Goal: Information Seeking & Learning: Find specific page/section

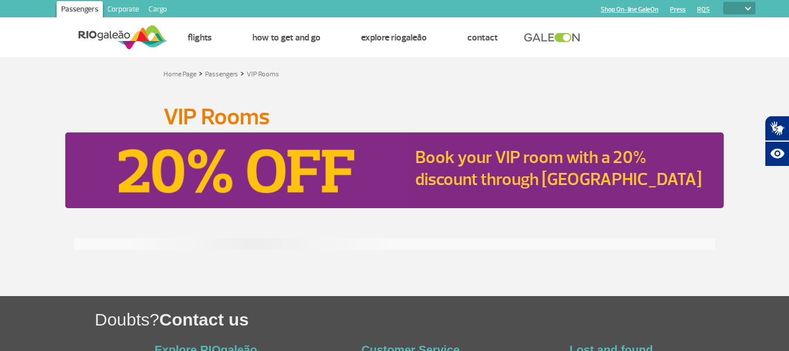
select select
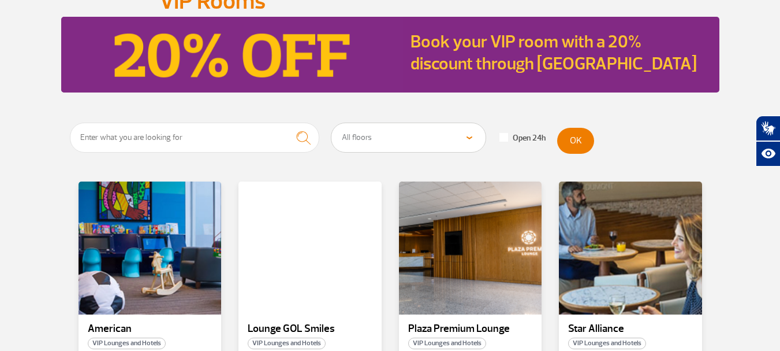
scroll to position [231, 0]
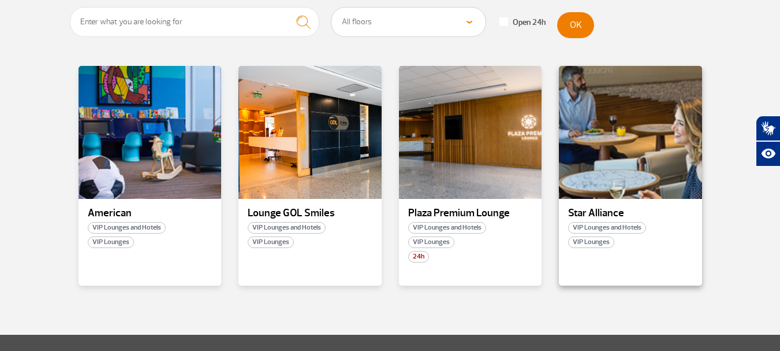
click at [577, 207] on p "Star Alliance" at bounding box center [630, 213] width 125 height 12
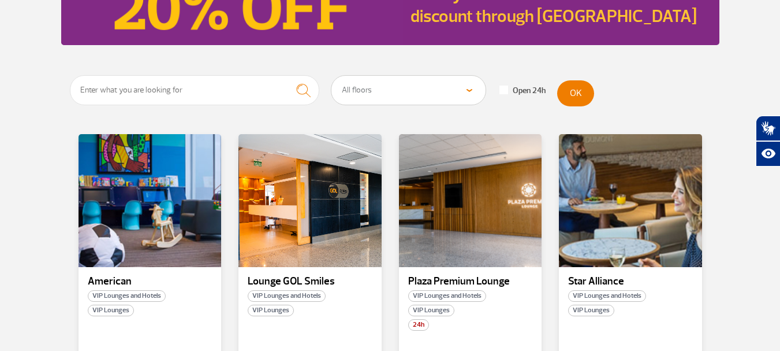
scroll to position [173, 0]
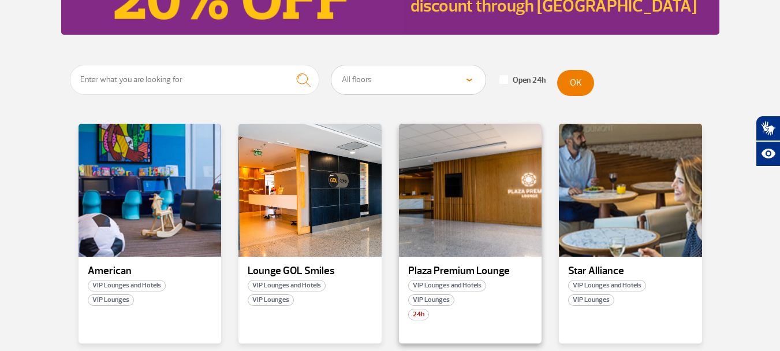
click at [436, 270] on p "Plaza Premium Lounge" at bounding box center [470, 271] width 125 height 12
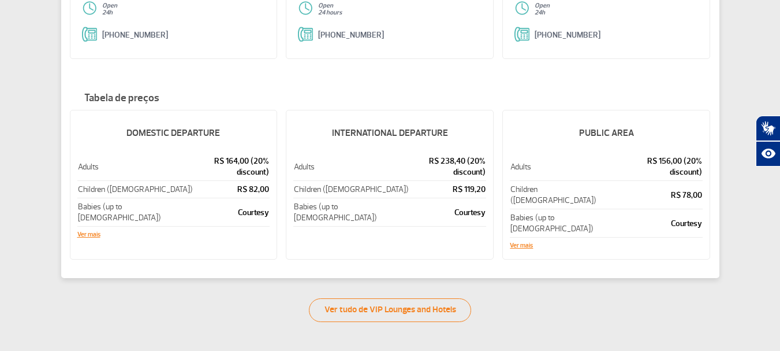
scroll to position [173, 0]
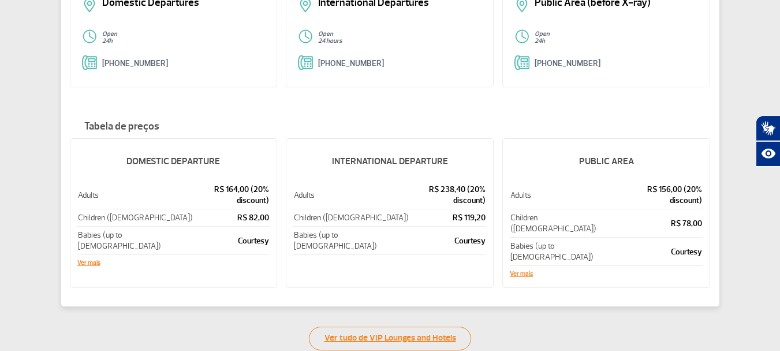
click at [311, 326] on link "Ver tudo de VIP Lounges and Hotels" at bounding box center [390, 338] width 162 height 24
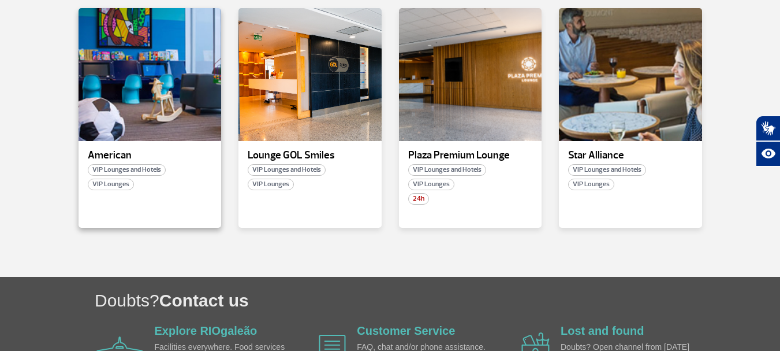
scroll to position [231, 0]
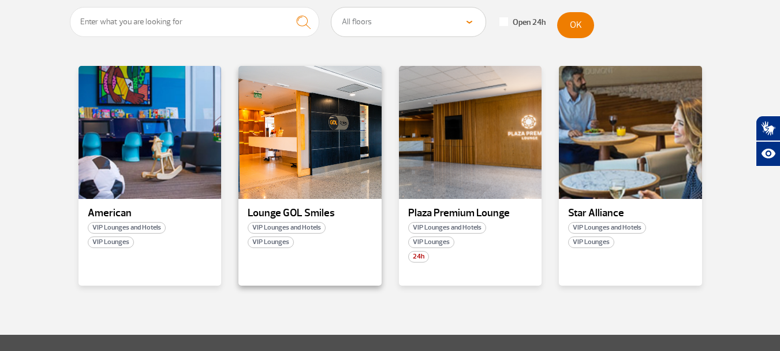
click at [271, 202] on div "Lounge GOL Smiles VIP Lounges and Hotels VIP Lounges" at bounding box center [310, 176] width 143 height 220
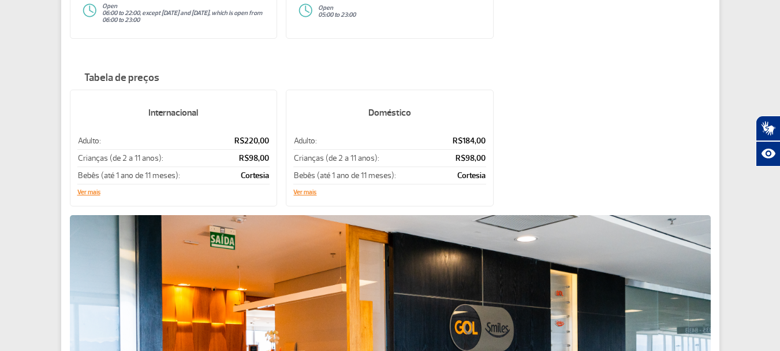
scroll to position [58, 0]
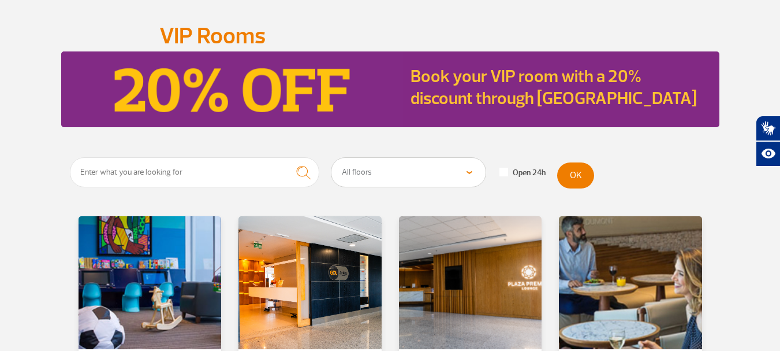
scroll to position [173, 0]
